Goal: Task Accomplishment & Management: Complete application form

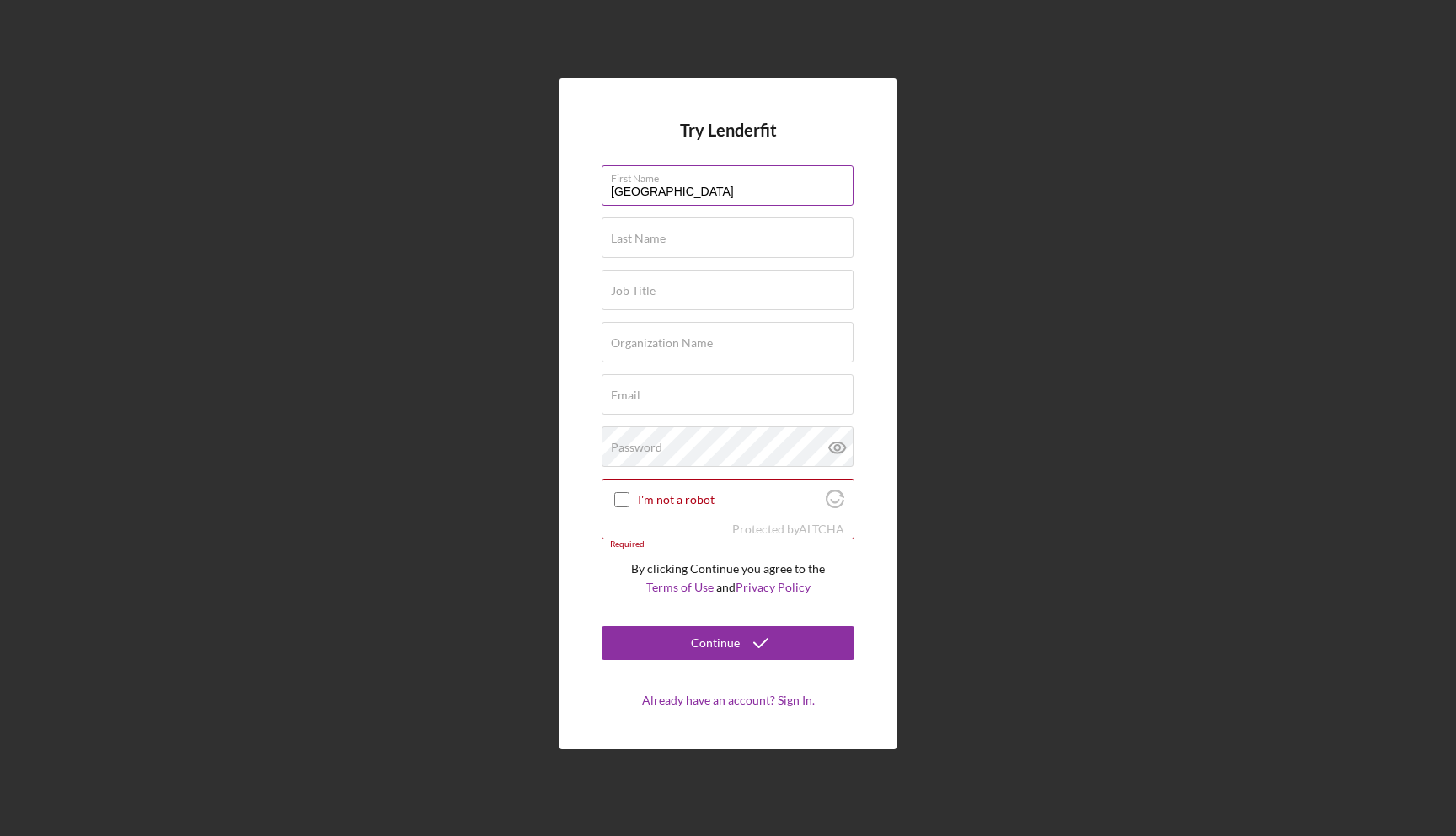
type input "[GEOGRAPHIC_DATA]"
type input "Director of Operations"
click at [712, 345] on input "Organization Name" at bounding box center [727, 342] width 252 height 41
type input "Itibari, Waynne, & Partners"
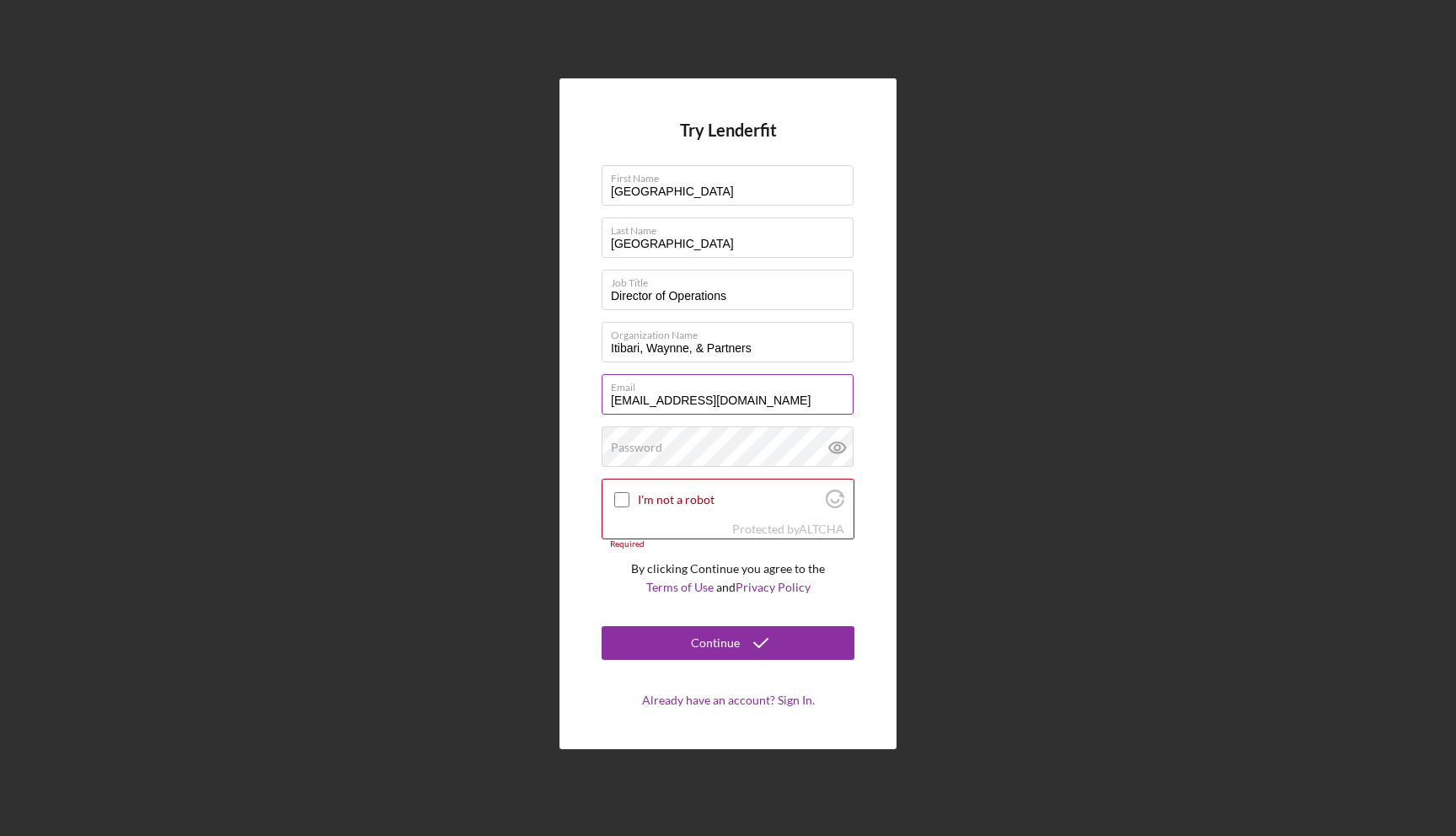
type input "[EMAIL_ADDRESS][DOMAIN_NAME]"
click at [864, 475] on div "Try Lenderfit First Name [PERSON_NAME] Last Name Madrid Job Title Director of O…" at bounding box center [728, 413] width 337 height 670
click at [620, 502] on input "I'm not a robot" at bounding box center [622, 500] width 15 height 15
checkbox input "true"
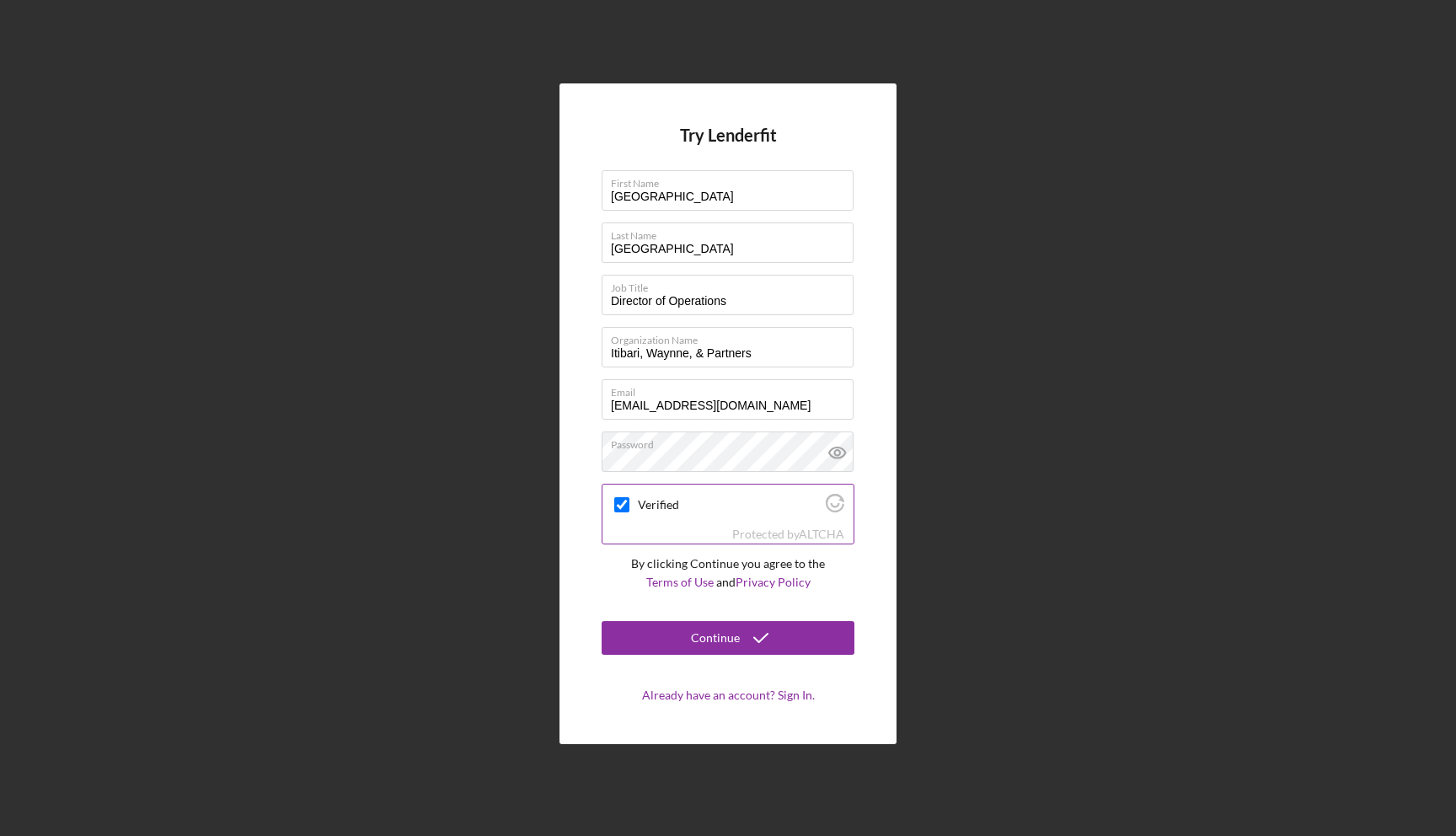
click at [840, 459] on icon at bounding box center [838, 452] width 42 height 42
click at [839, 457] on icon at bounding box center [837, 453] width 16 height 11
click at [773, 637] on icon "submit" at bounding box center [761, 637] width 42 height 42
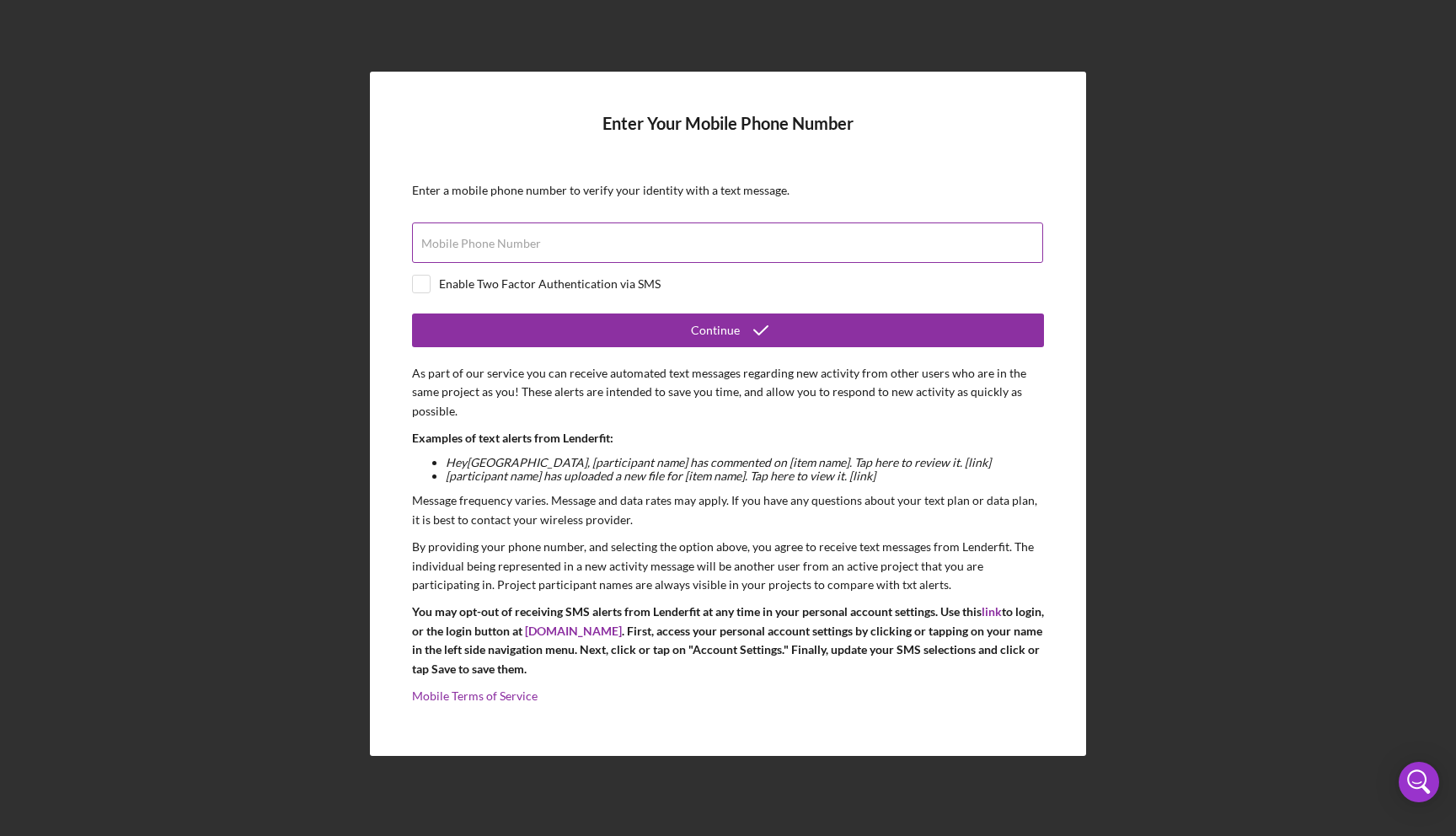
click at [898, 238] on div "Mobile Phone Number" at bounding box center [728, 243] width 632 height 42
type input "[PHONE_NUMBER]"
click at [691, 275] on div "Enable Two Factor Authentication via SMS" at bounding box center [728, 284] width 632 height 19
checkbox input "true"
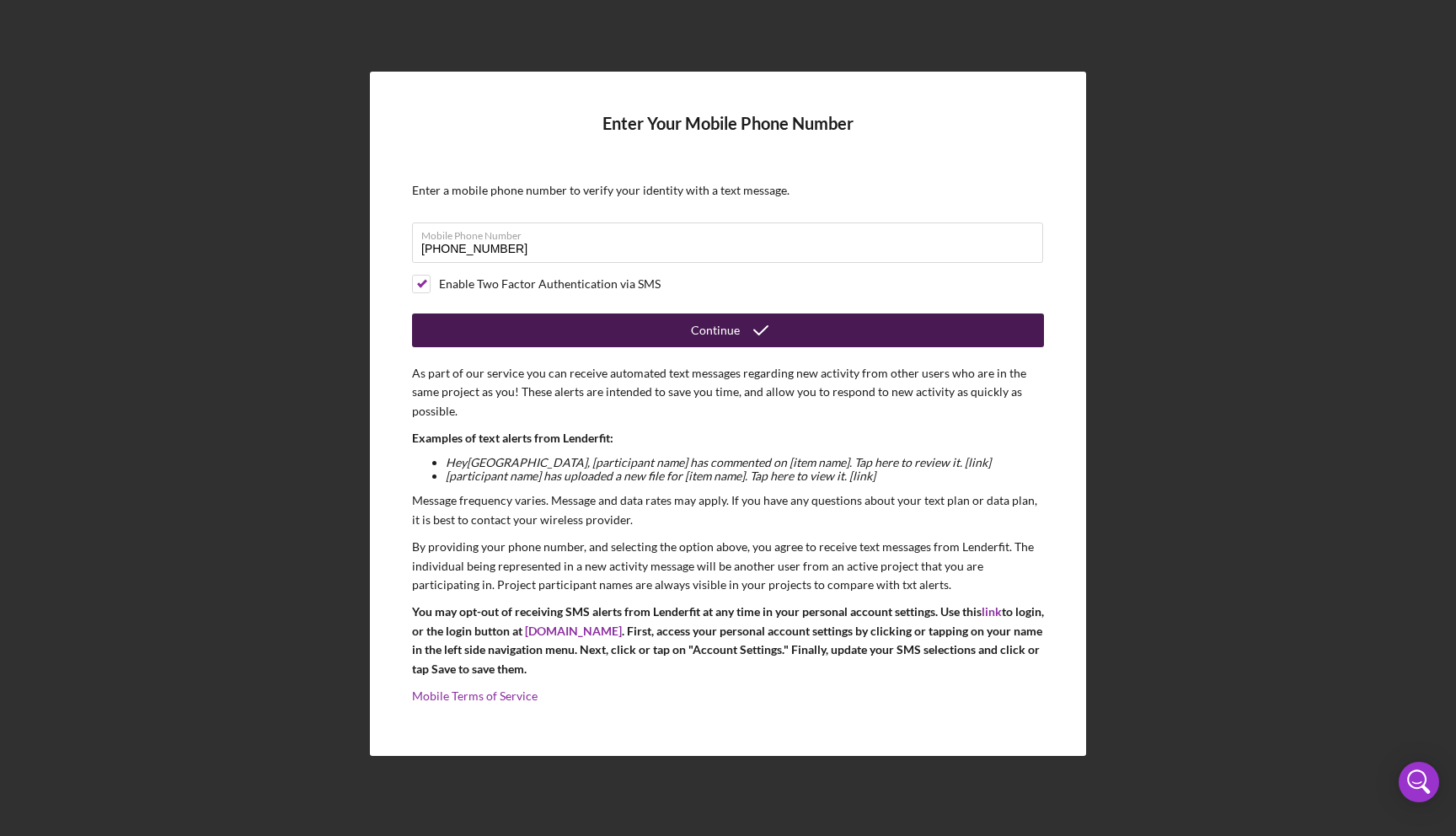
click at [715, 333] on div "Continue" at bounding box center [715, 330] width 48 height 33
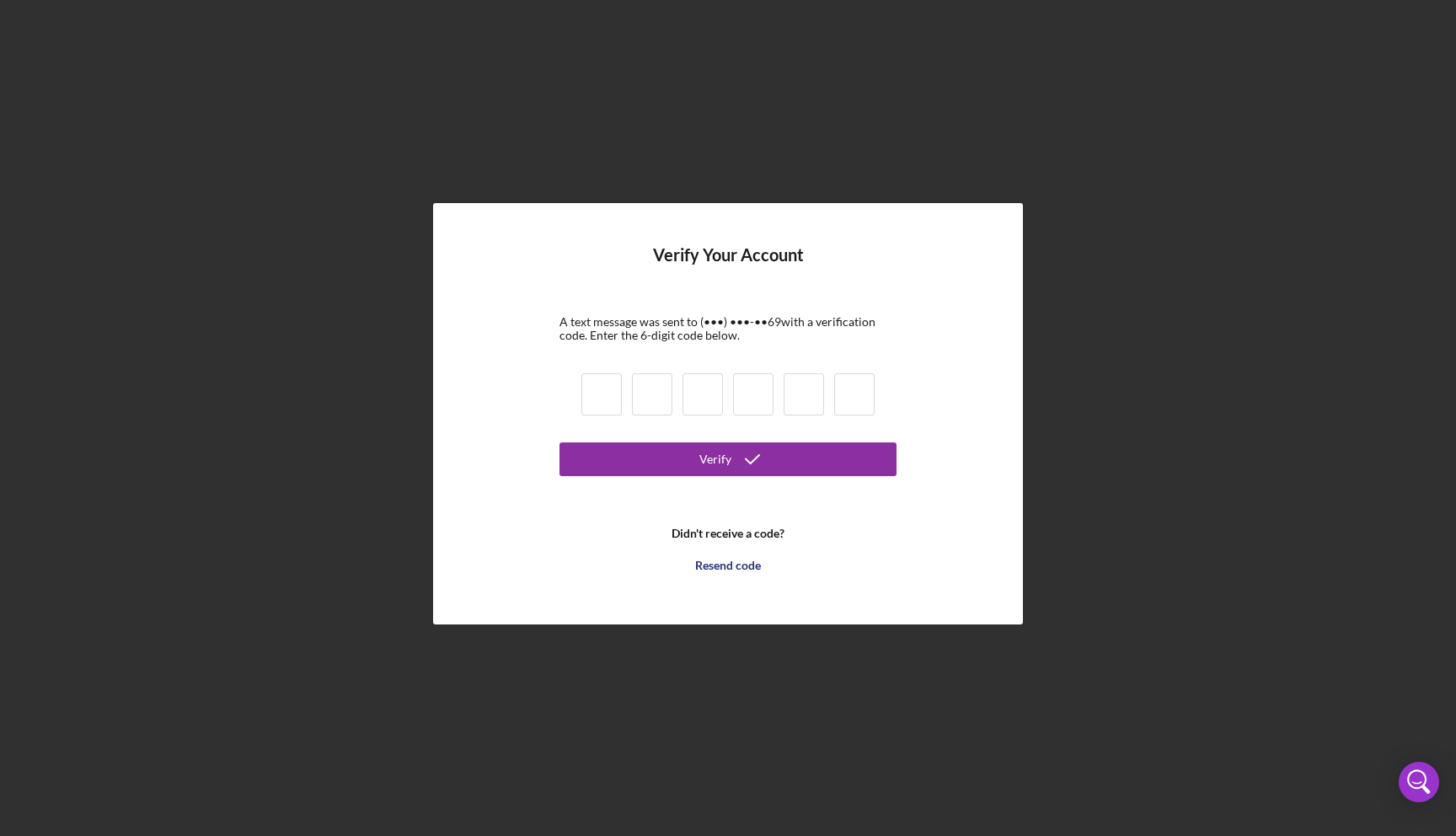
click at [599, 401] on input at bounding box center [601, 394] width 41 height 42
type input "2"
type input "8"
type input "3"
type input "9"
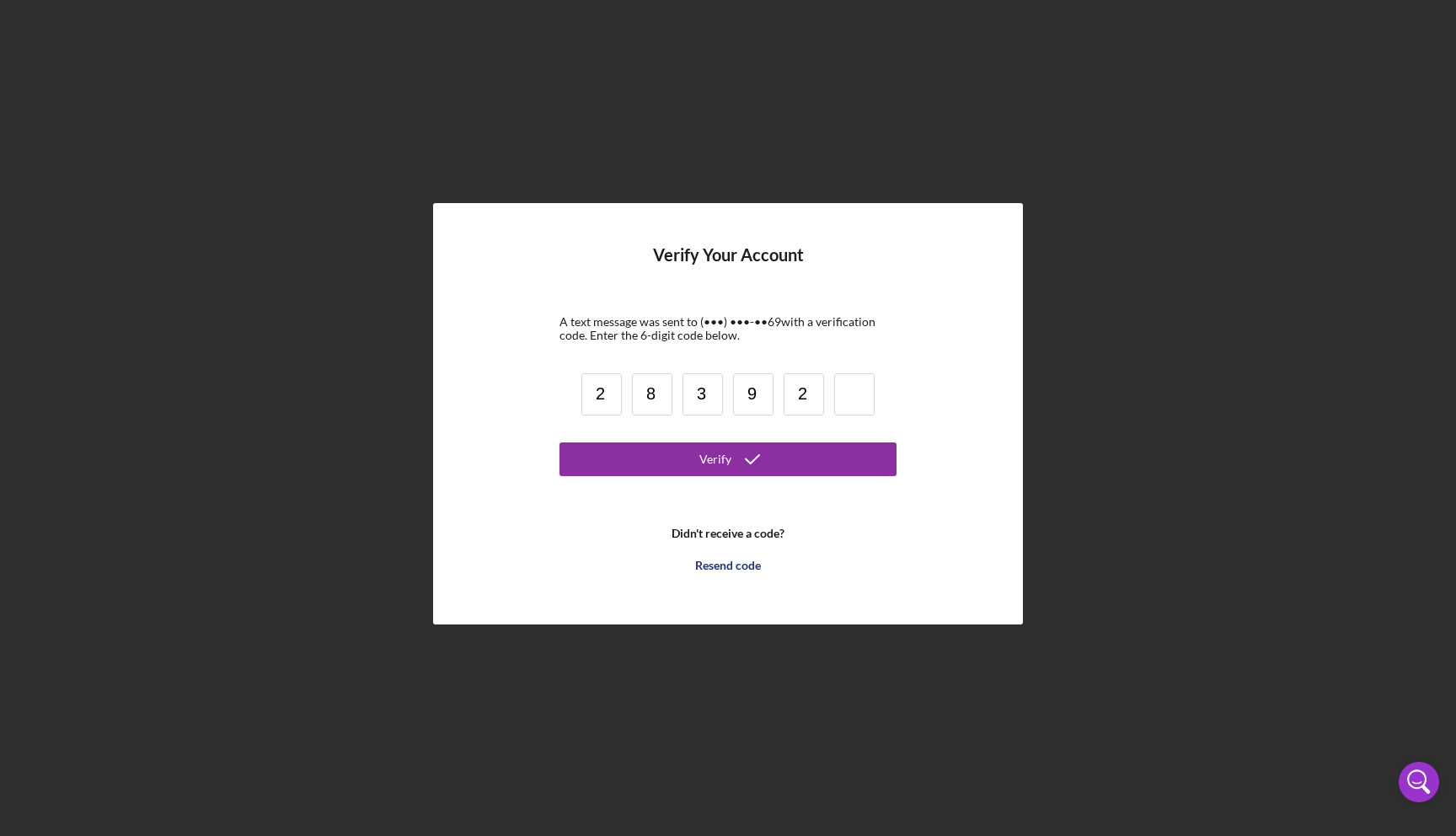
type input "2"
type input "3"
click at [858, 365] on form "Verify Your Account A text message was sent to (•••) •••-•• 69 with a verificat…" at bounding box center [728, 413] width 337 height 336
click at [766, 453] on icon "submit" at bounding box center [752, 459] width 42 height 42
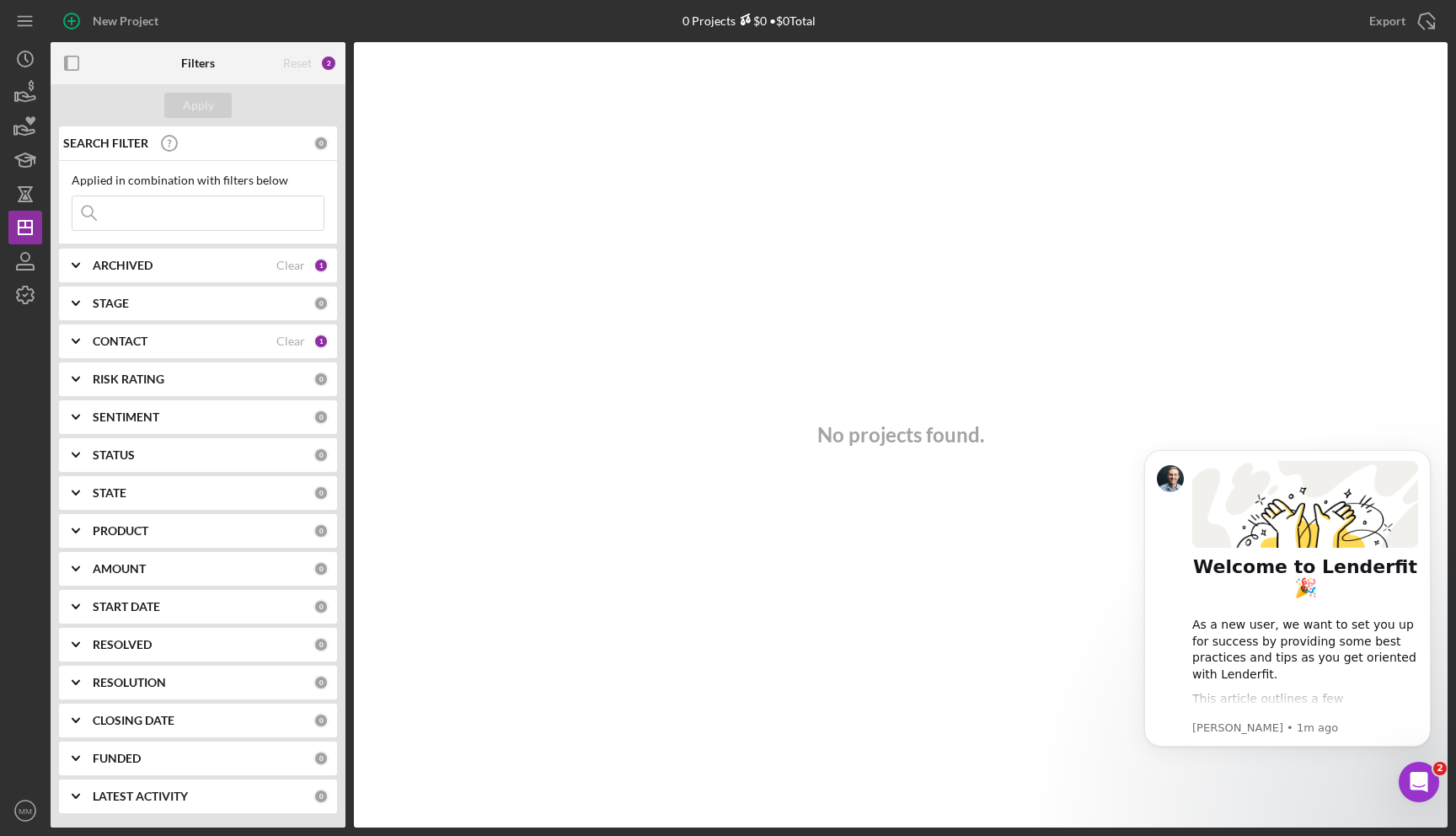
click at [576, 389] on div "No projects found." at bounding box center [901, 434] width 1094 height 786
